Goal: Download file/media

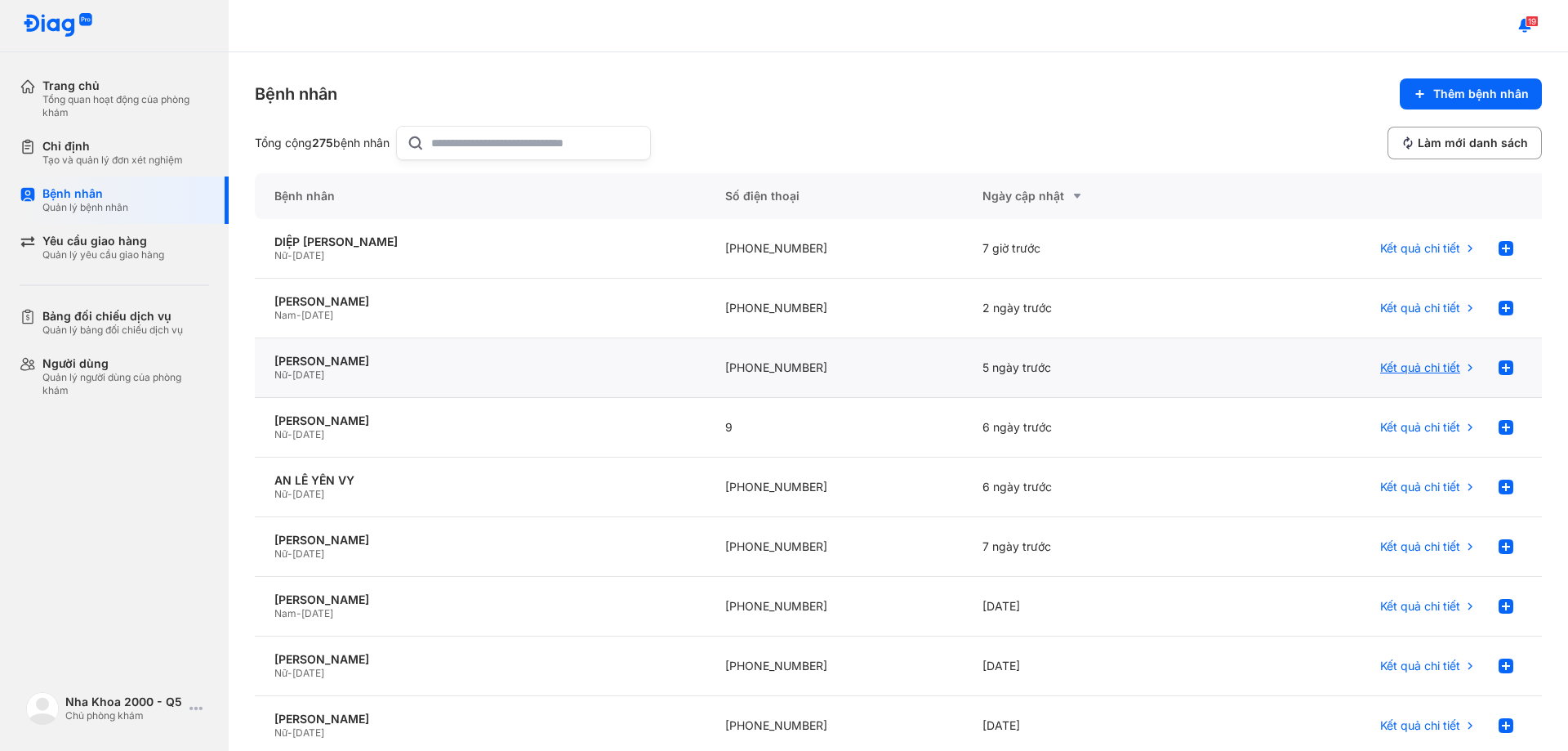
click at [1439, 376] on div "Kết quả chi tiết" at bounding box center [1428, 368] width 96 height 33
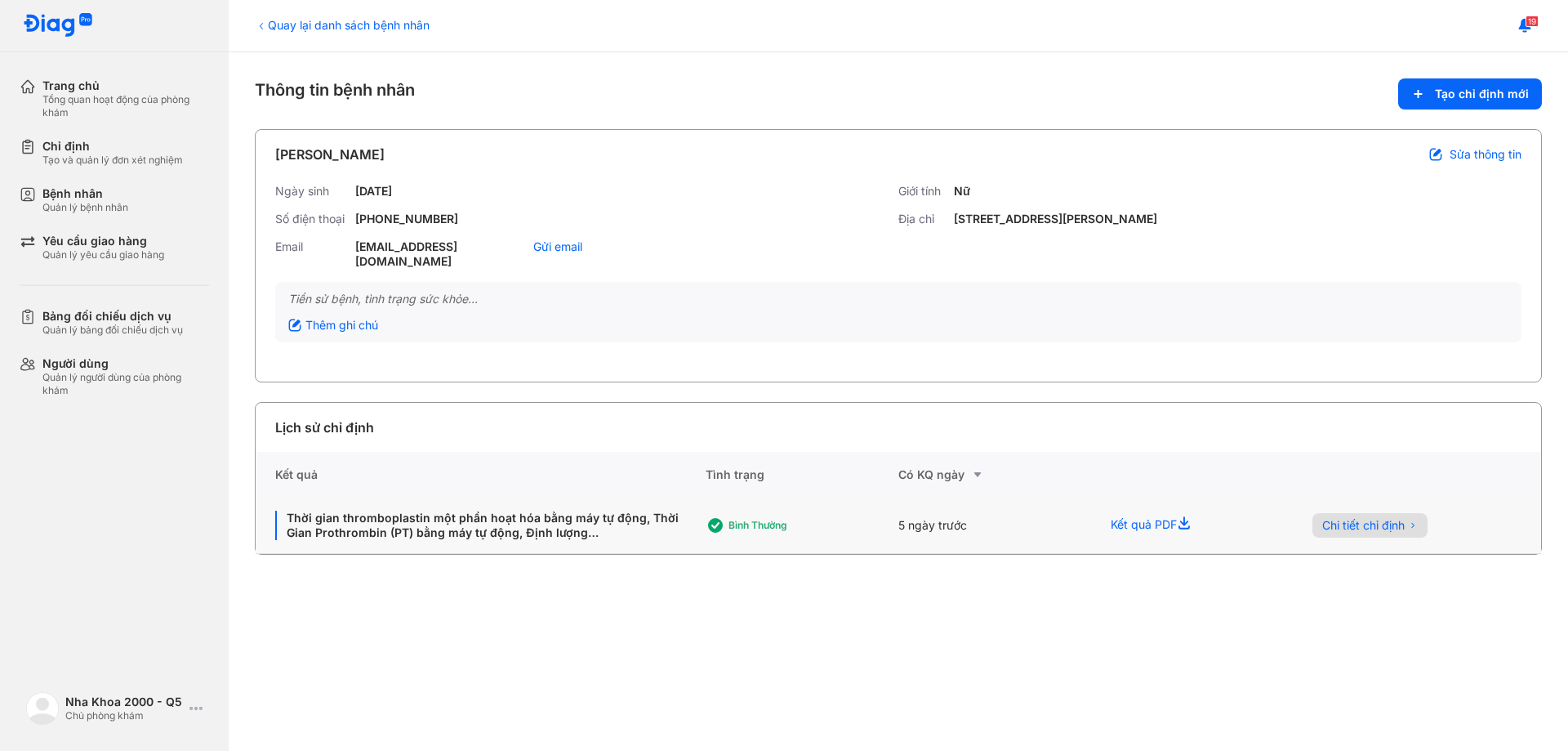
click at [1322, 514] on button "Chi tiết chỉ định" at bounding box center [1370, 526] width 115 height 25
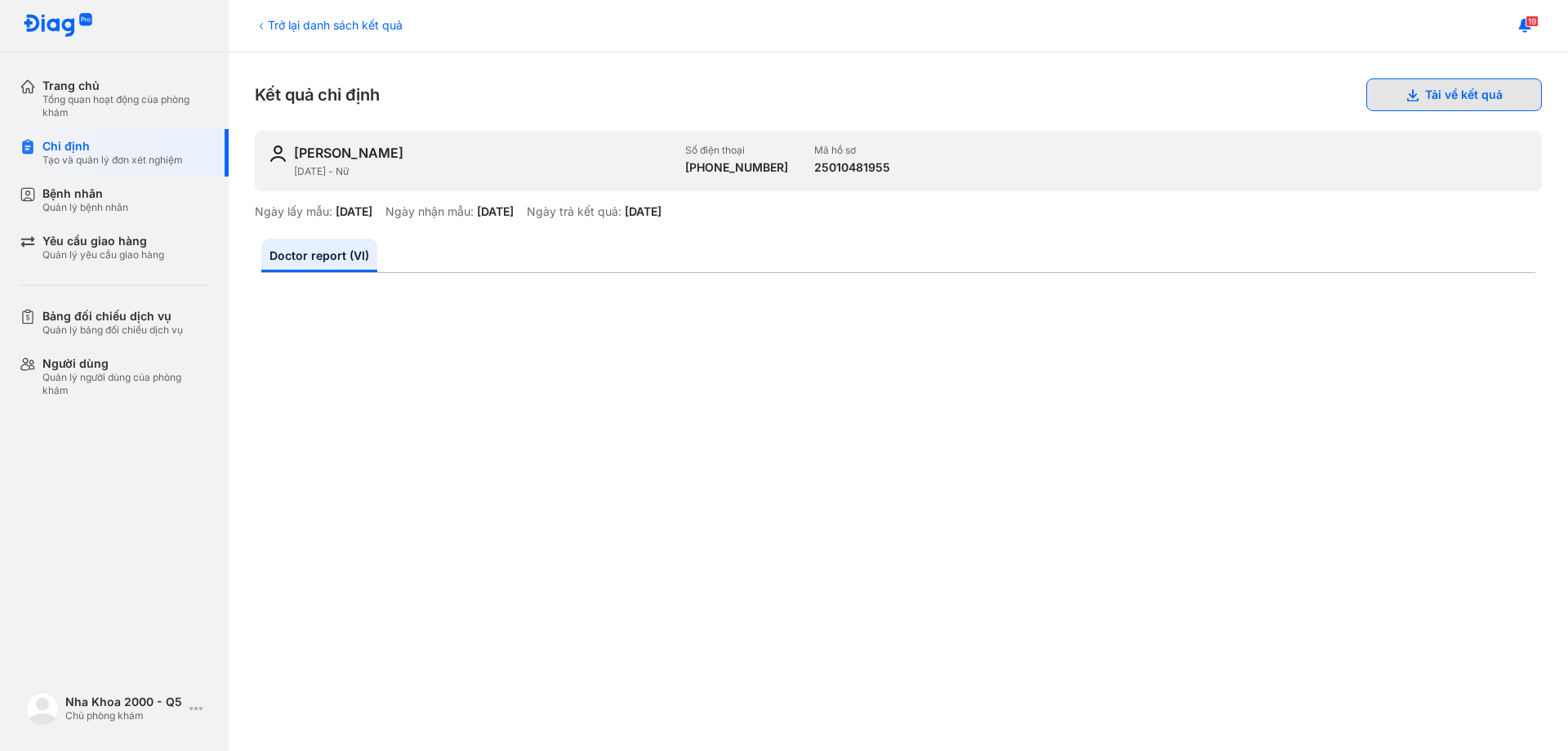
click at [1445, 93] on button "Tải về kết quả" at bounding box center [1454, 95] width 176 height 33
click at [57, 153] on div "Chỉ định" at bounding box center [113, 146] width 141 height 15
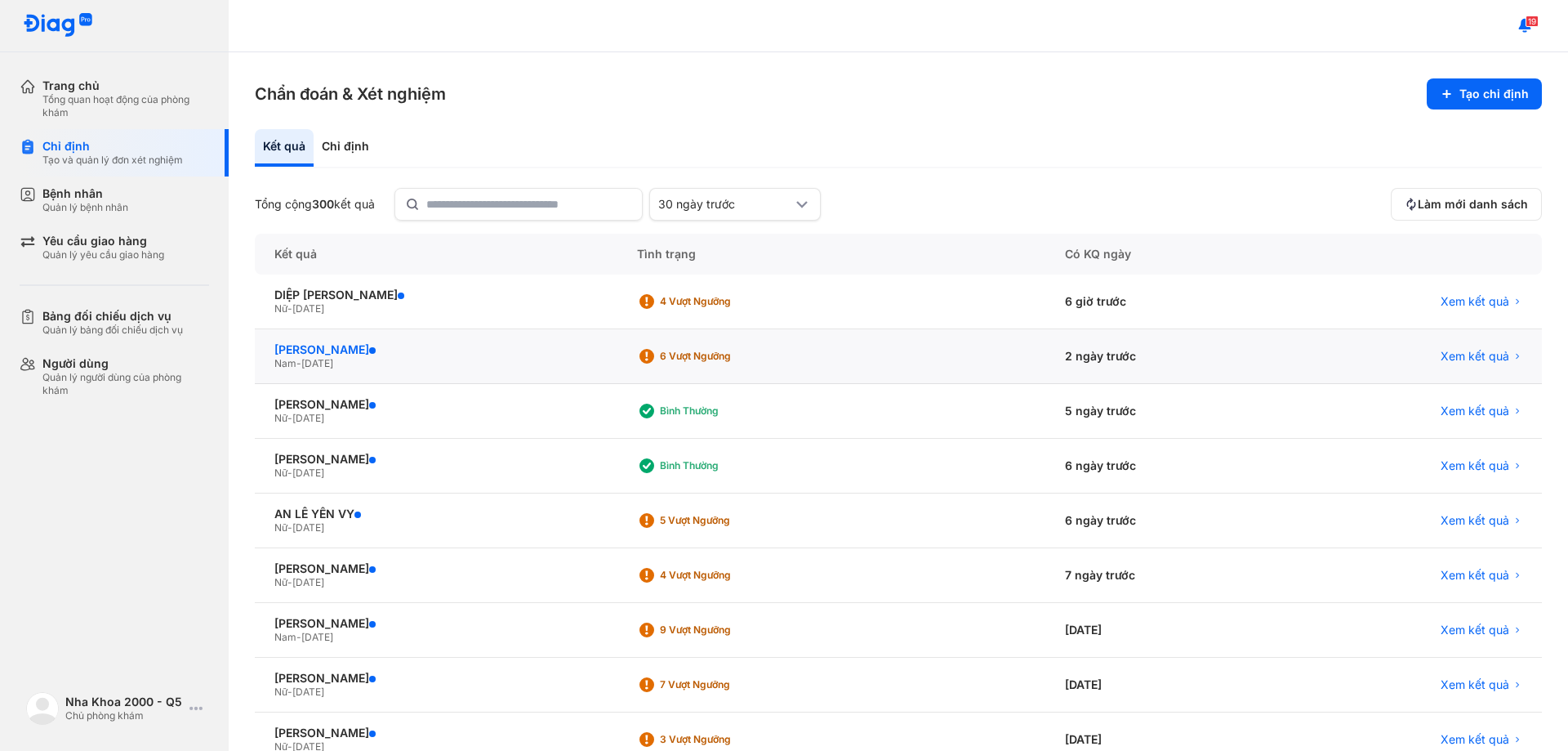
click at [311, 346] on div "[PERSON_NAME]" at bounding box center [435, 349] width 323 height 15
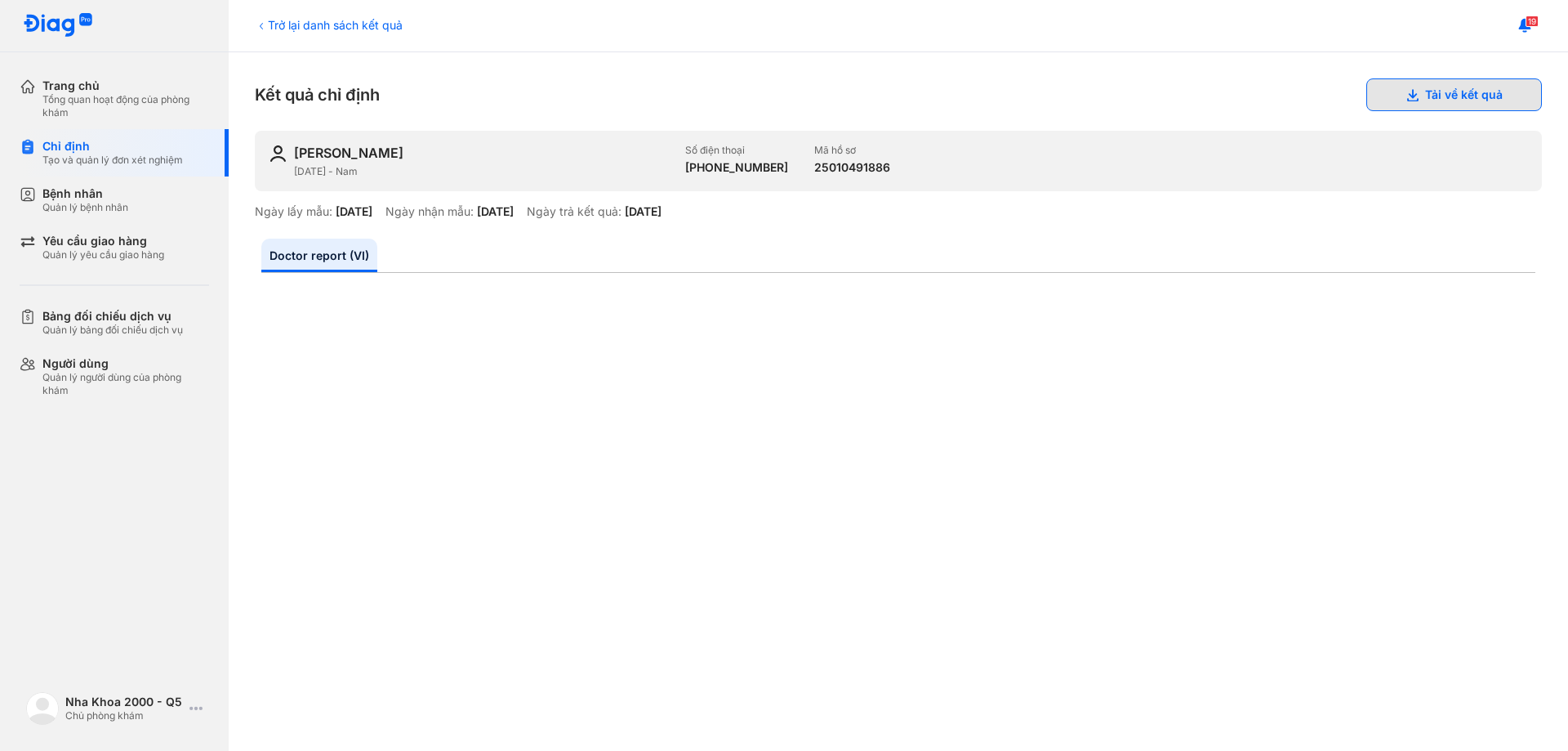
click at [1405, 99] on icon at bounding box center [1411, 94] width 13 height 13
click at [51, 151] on div "Chỉ định" at bounding box center [113, 146] width 141 height 15
